Goal: Find specific page/section: Find specific page/section

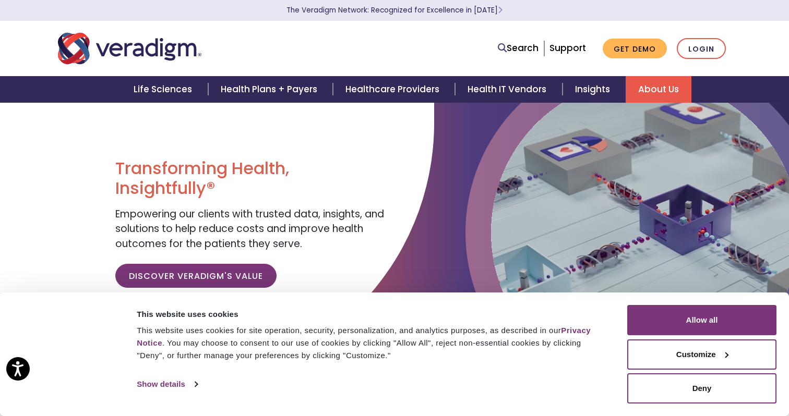
click at [635, 90] on link "About Us" at bounding box center [658, 89] width 66 height 27
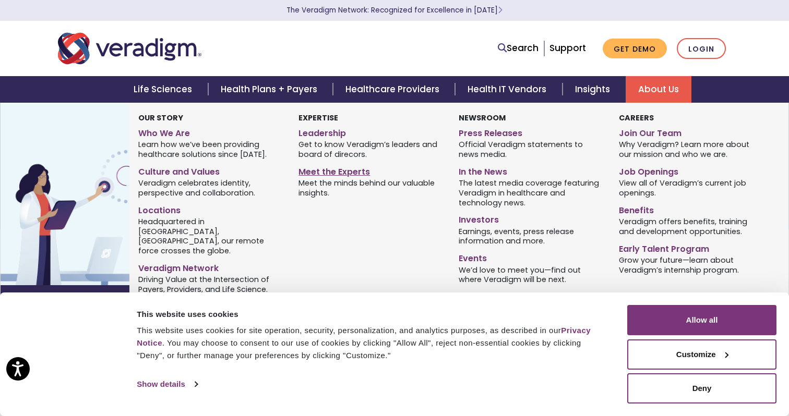
click at [330, 173] on link "Meet the Experts" at bounding box center [370, 170] width 144 height 15
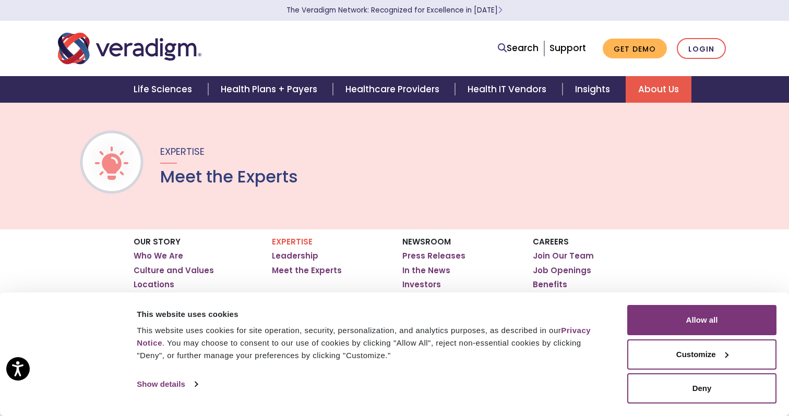
click at [453, 202] on div "Expertise Meet the Experts" at bounding box center [394, 165] width 789 height 127
